Goal: Information Seeking & Learning: Learn about a topic

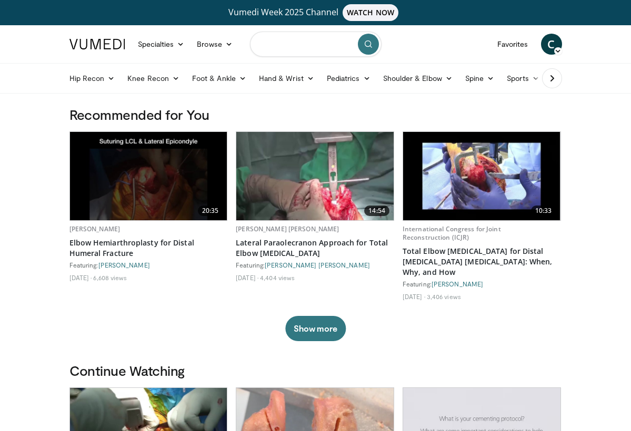
click at [304, 43] on input "Search topics, interventions" at bounding box center [316, 44] width 132 height 25
type input "**********"
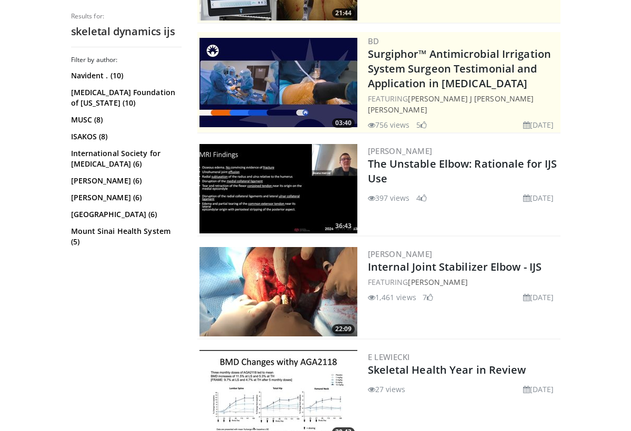
scroll to position [223, 0]
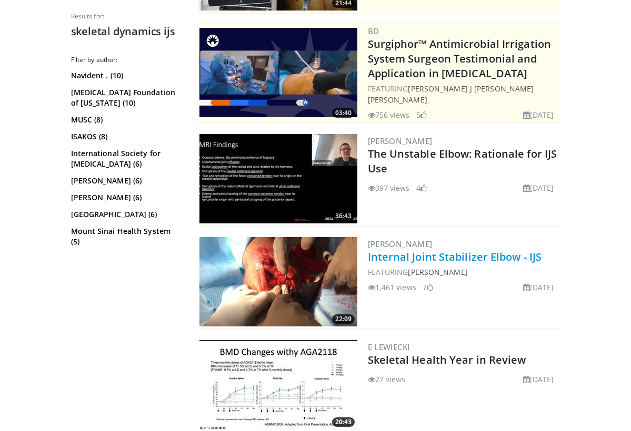
click at [441, 264] on link "Internal Joint Stabilizer Elbow - IJS" at bounding box center [455, 257] width 174 height 14
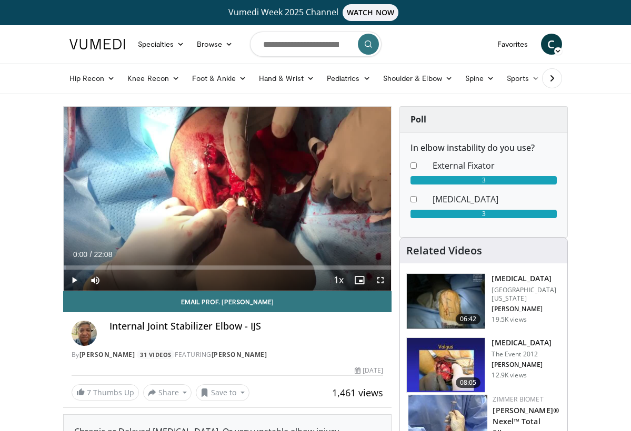
click at [73, 279] on span "Video Player" at bounding box center [74, 280] width 21 height 21
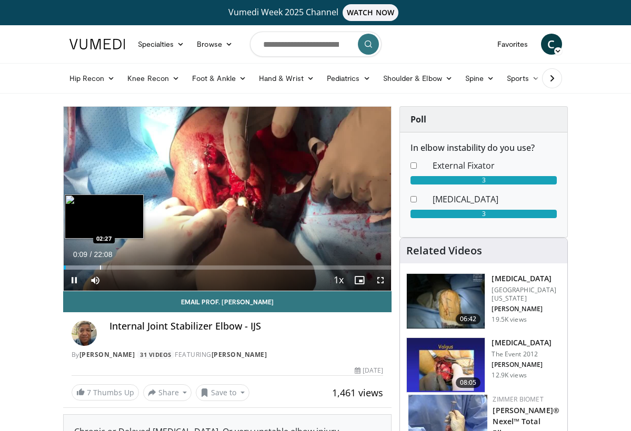
click at [100, 266] on div "Progress Bar" at bounding box center [100, 268] width 1 height 4
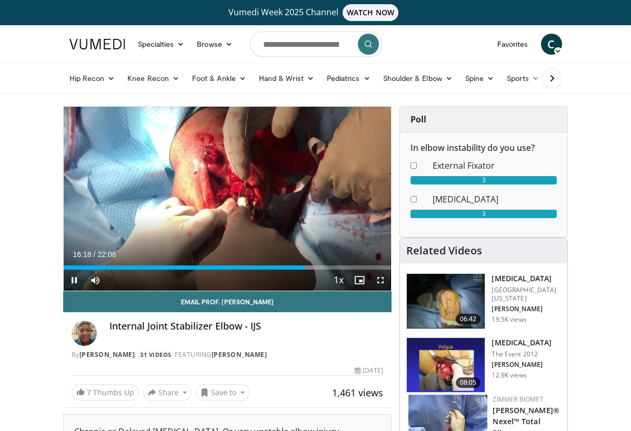
click at [75, 279] on span "Video Player" at bounding box center [74, 280] width 21 height 21
